Goal: Find contact information: Find contact information

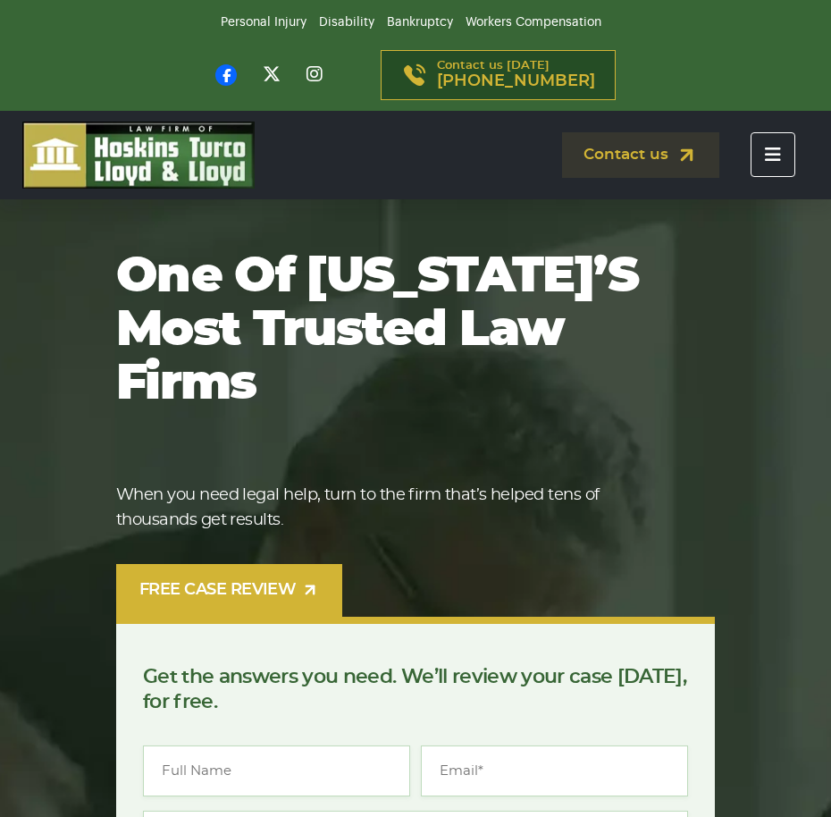
click at [774, 163] on button "Toggle navigation" at bounding box center [773, 154] width 45 height 45
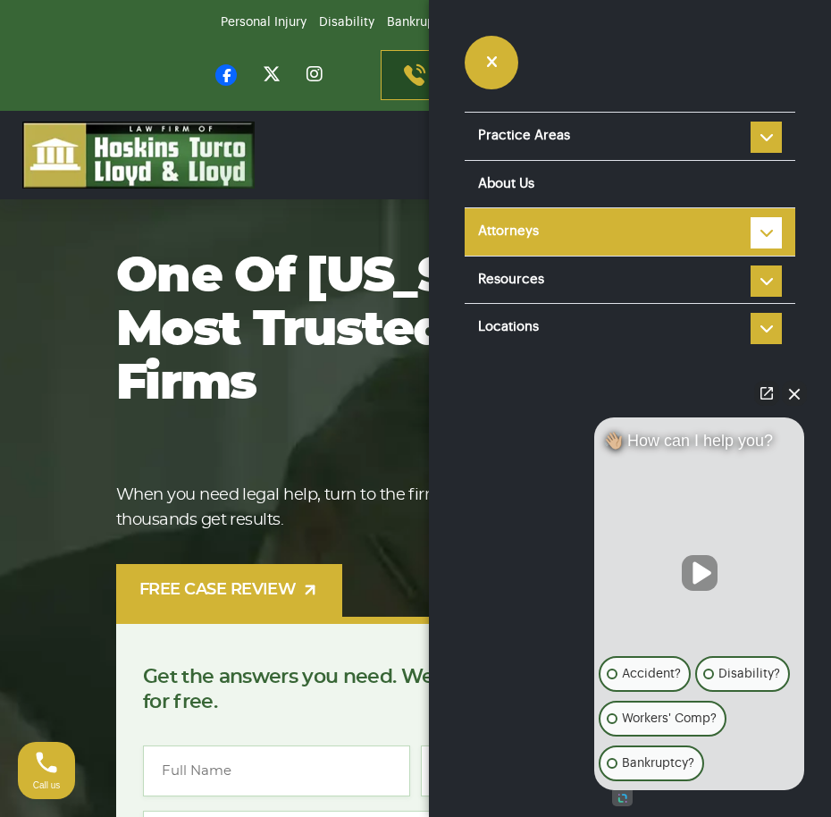
click at [757, 222] on li "Attorneys Steve Hoskins Louis Turco Colin Lloyd Ian Lloyd Ronald Fanaro Taylor …" at bounding box center [630, 231] width 331 height 48
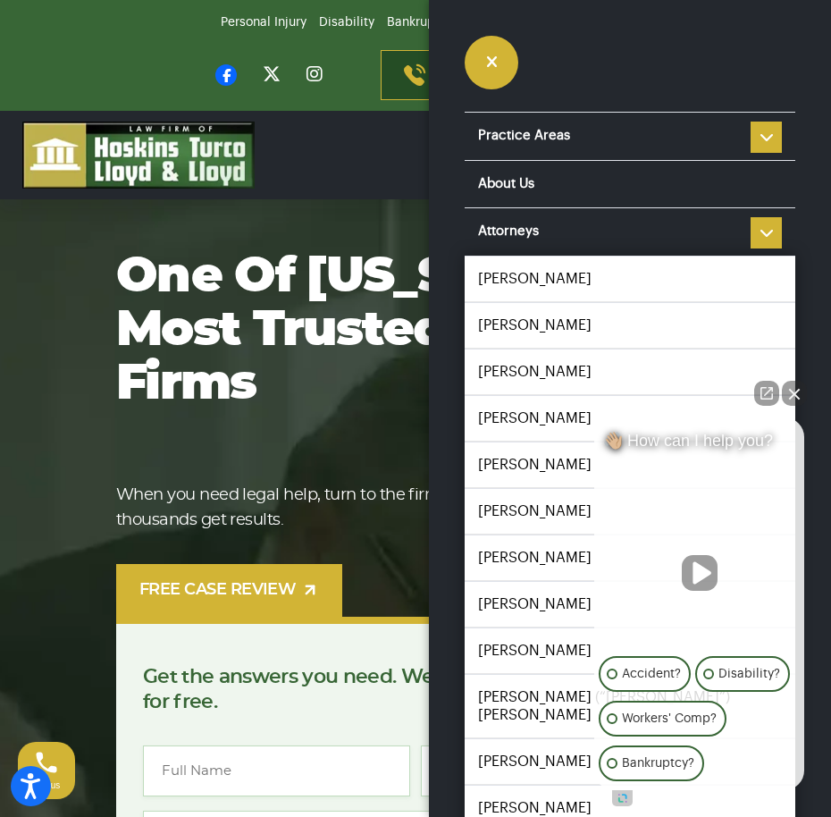
click at [795, 398] on button "Close Intaker Chat Widget" at bounding box center [794, 393] width 25 height 25
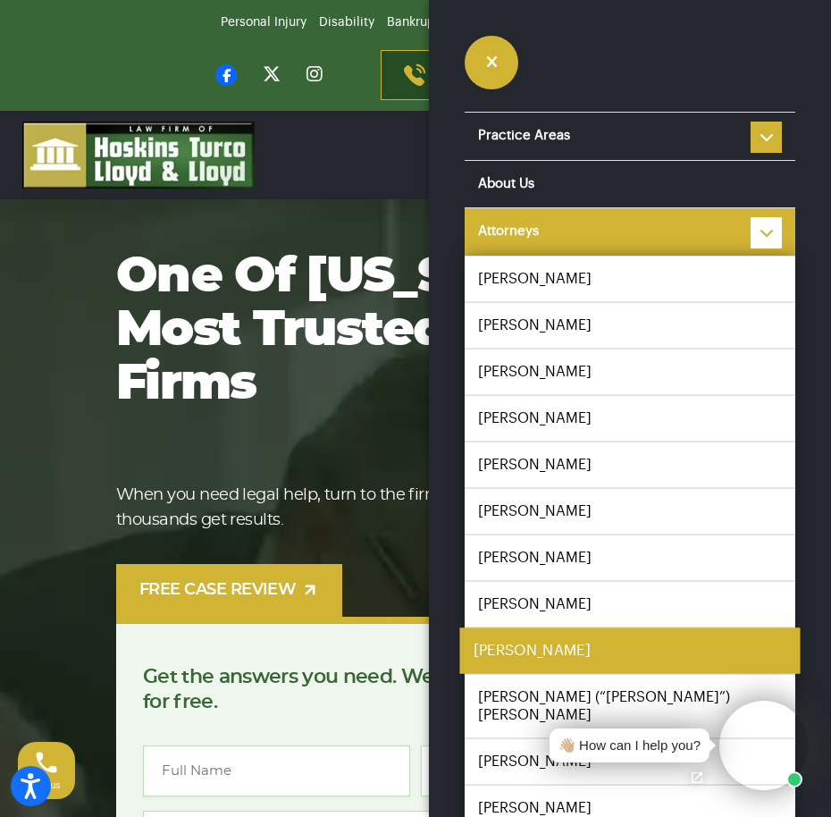
click at [650, 651] on link "[PERSON_NAME]" at bounding box center [629, 650] width 340 height 46
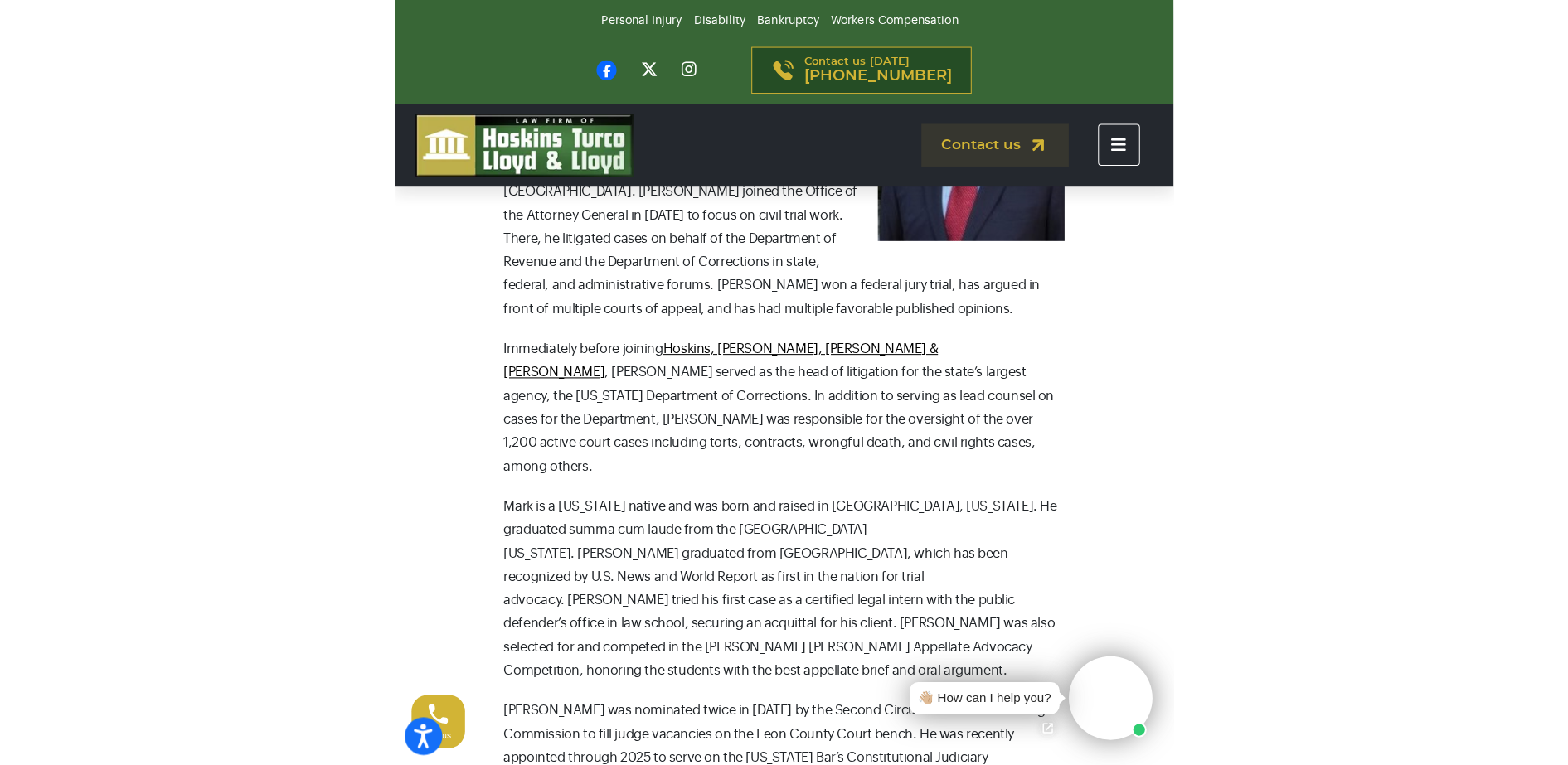
scroll to position [684, 0]
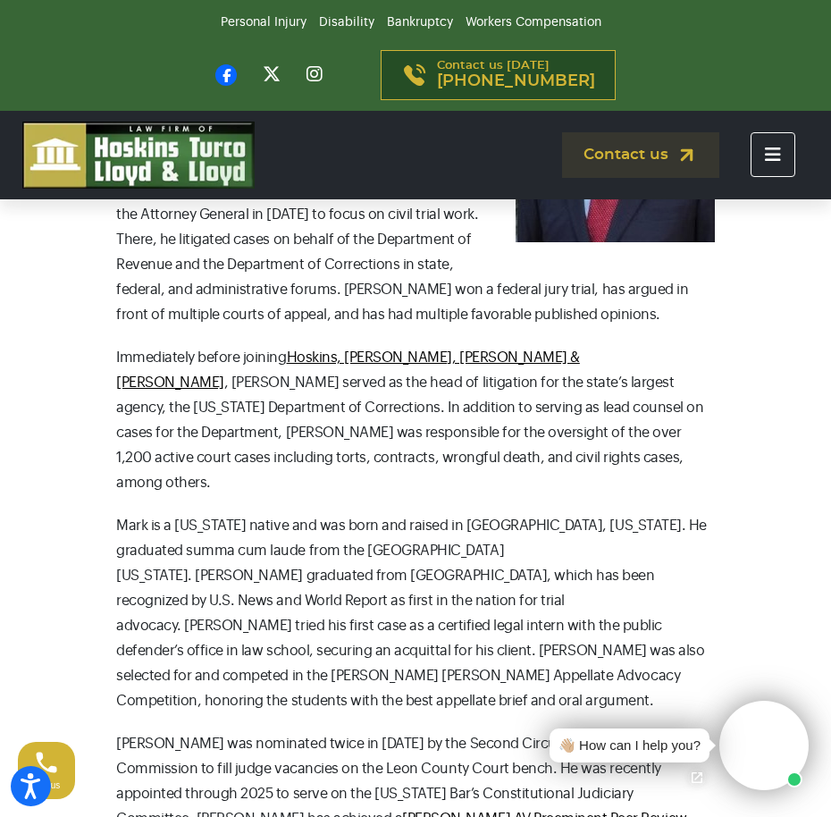
click at [685, 393] on p "Immediately before joining Hoskins, Turco, [PERSON_NAME] & [PERSON_NAME] served…" at bounding box center [415, 420] width 599 height 150
